Goal: Find contact information: Obtain details needed to contact an individual or organization

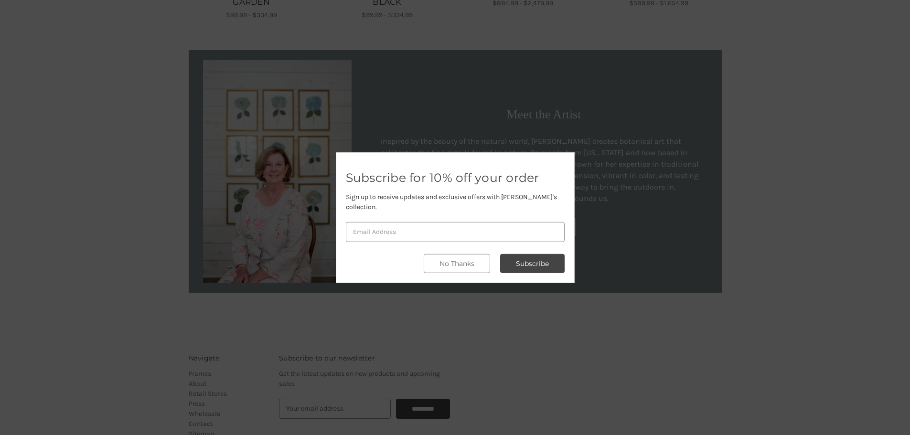
scroll to position [812, 0]
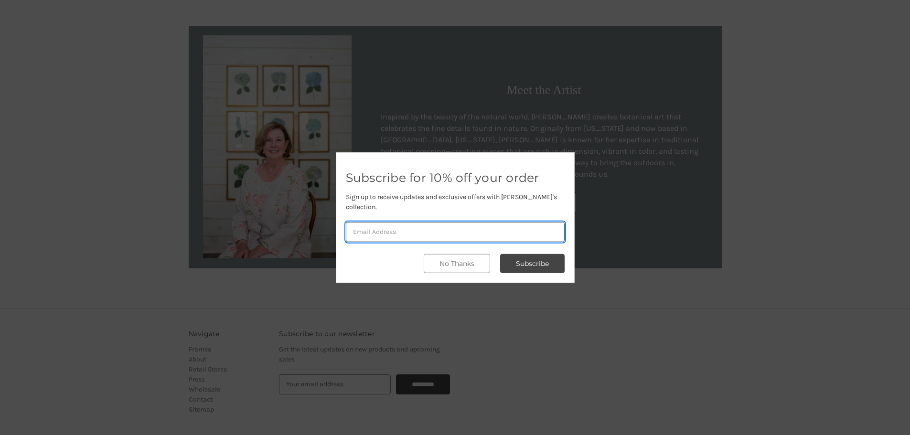
click at [447, 226] on input "email" at bounding box center [455, 232] width 219 height 20
type input "benroachms@gmail.com"
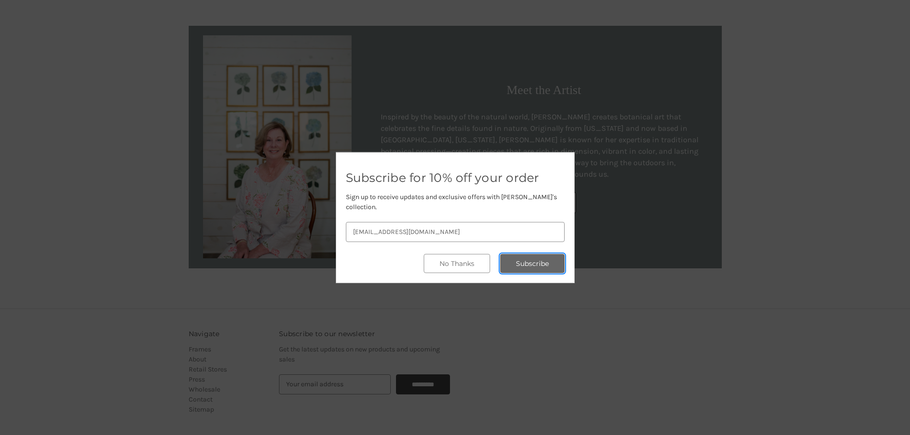
click at [519, 255] on button "Subscribe" at bounding box center [532, 263] width 64 height 19
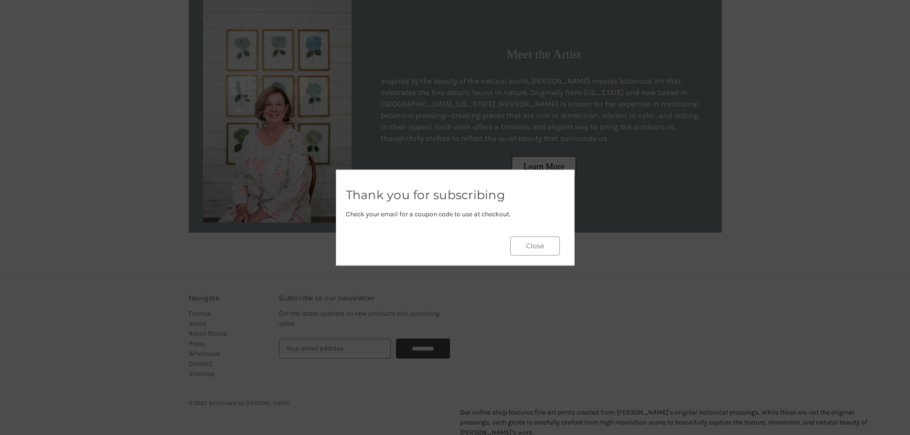
scroll to position [860, 0]
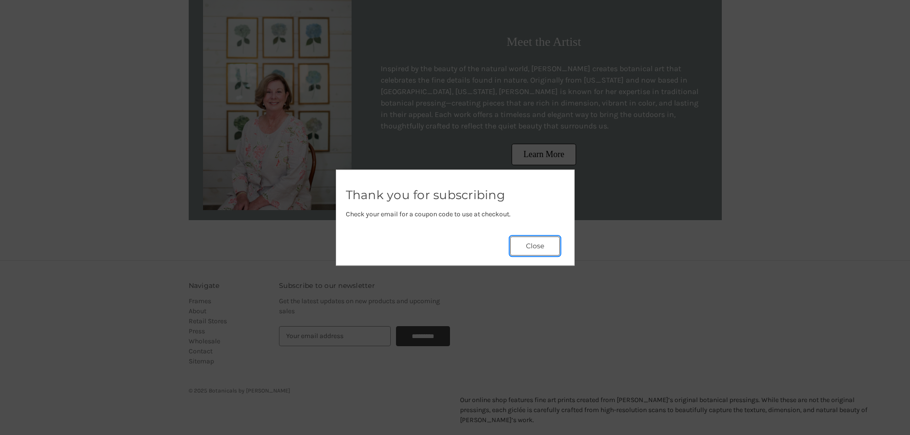
click at [536, 248] on button "Close" at bounding box center [535, 245] width 50 height 19
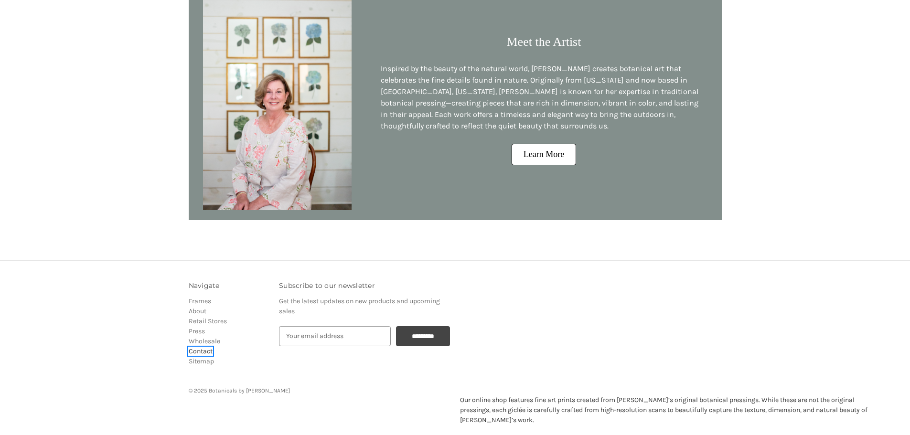
click at [203, 353] on link "Contact" at bounding box center [201, 351] width 24 height 8
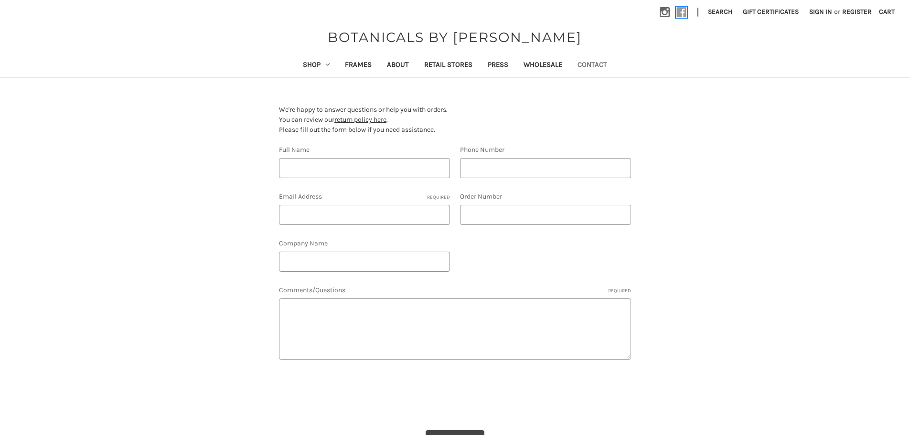
click at [677, 12] on icon at bounding box center [682, 12] width 10 height 10
